Goal: Check status: Check status

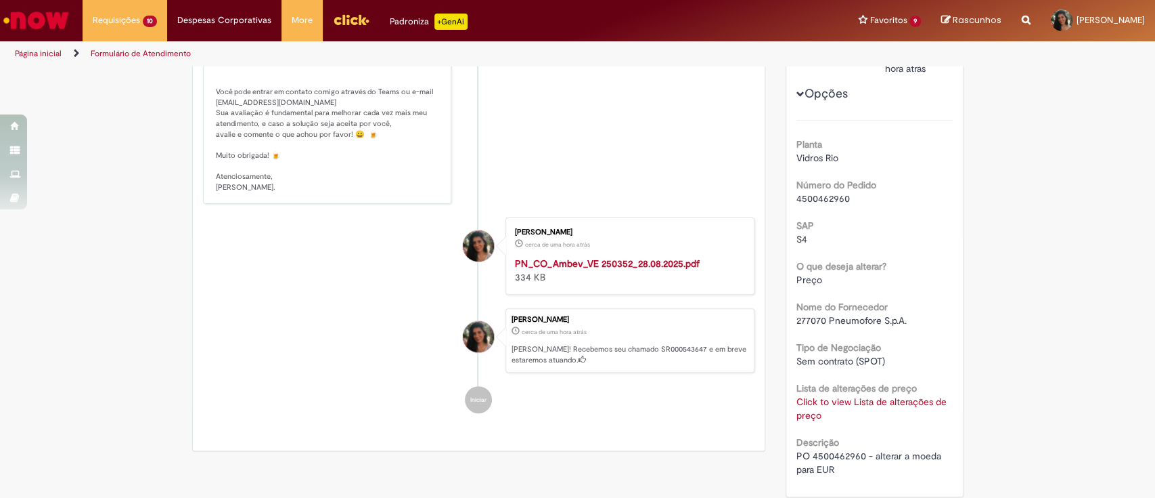
scroll to position [271, 0]
click at [816, 199] on span "4500462960" at bounding box center [823, 198] width 53 height 12
copy span "4500462960"
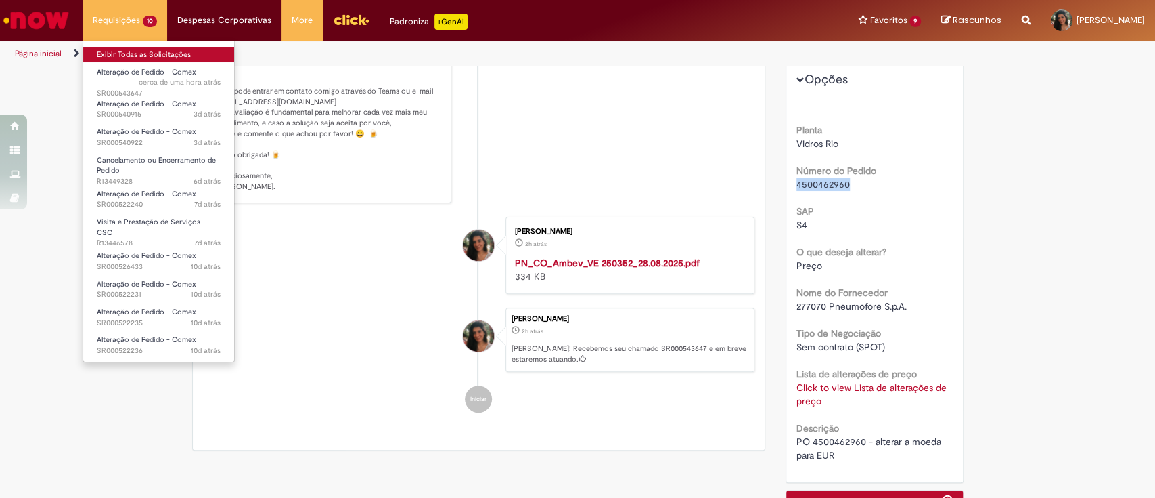
click at [130, 55] on link "Exibir Todas as Solicitações" at bounding box center [158, 54] width 151 height 15
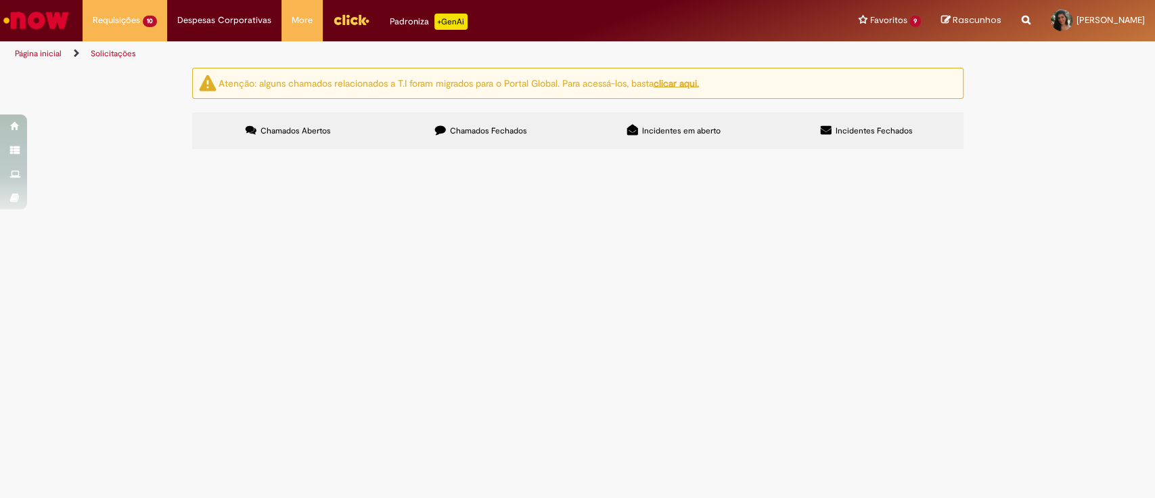
click at [0, 0] on button at bounding box center [0, 0] width 0 height 0
drag, startPoint x: 217, startPoint y: 323, endPoint x: 168, endPoint y: 301, distance: 54.2
click at [105, 153] on div "Atenção: alguns chamados relacionados a T.I foram migrados para o Portal Global…" at bounding box center [577, 110] width 1155 height 85
click at [0, 0] on span at bounding box center [0, 0] width 0 height 0
click at [91, 153] on div "Atenção: alguns chamados relacionados a T.I foram migrados para o Portal Global…" at bounding box center [577, 110] width 1155 height 85
